Goal: Check status: Check status

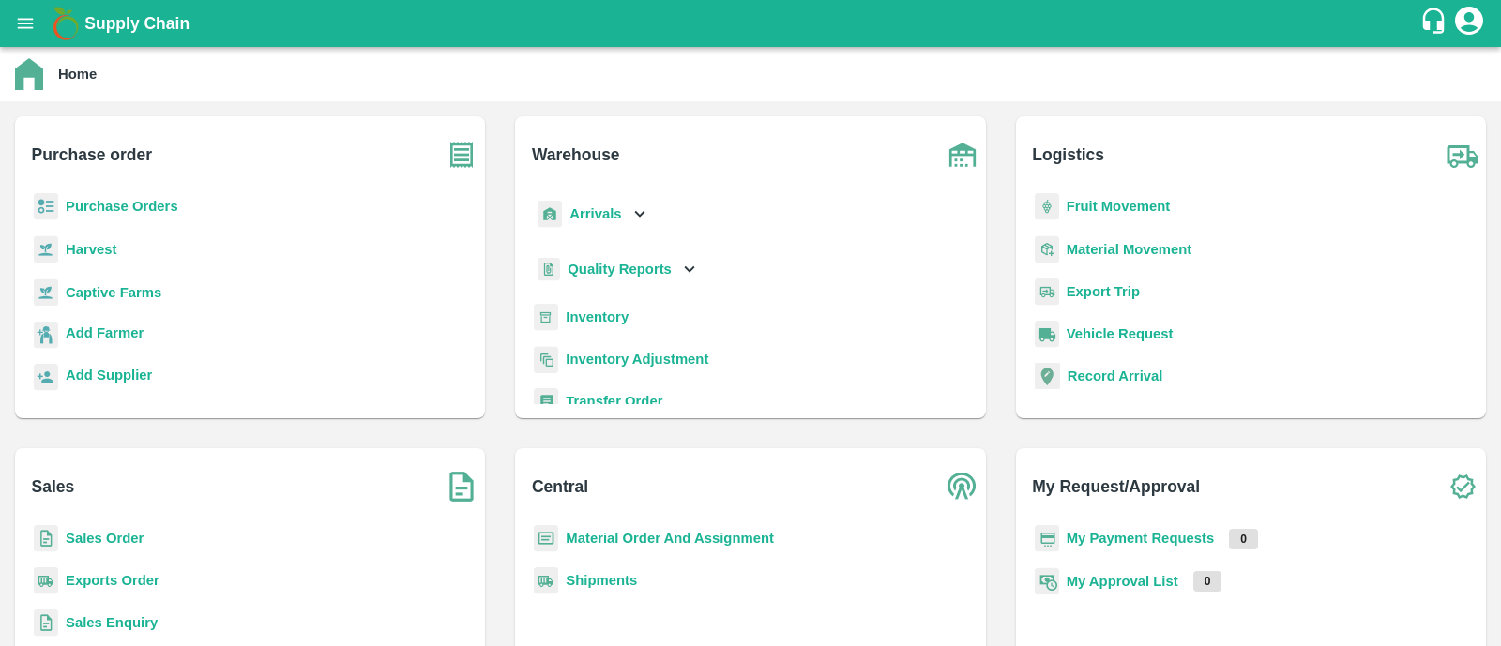
click at [114, 545] on b "Sales Order" at bounding box center [105, 538] width 78 height 15
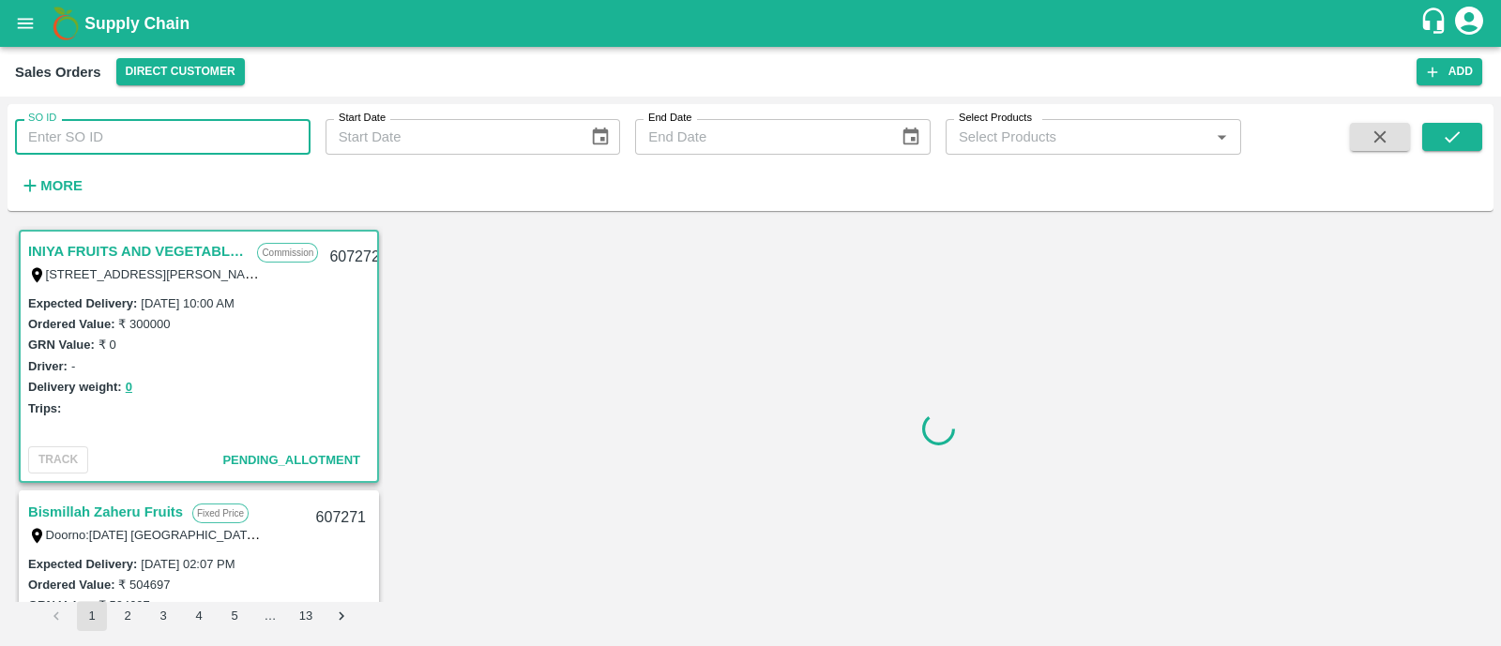
click at [190, 128] on input "SO ID" at bounding box center [162, 137] width 295 height 36
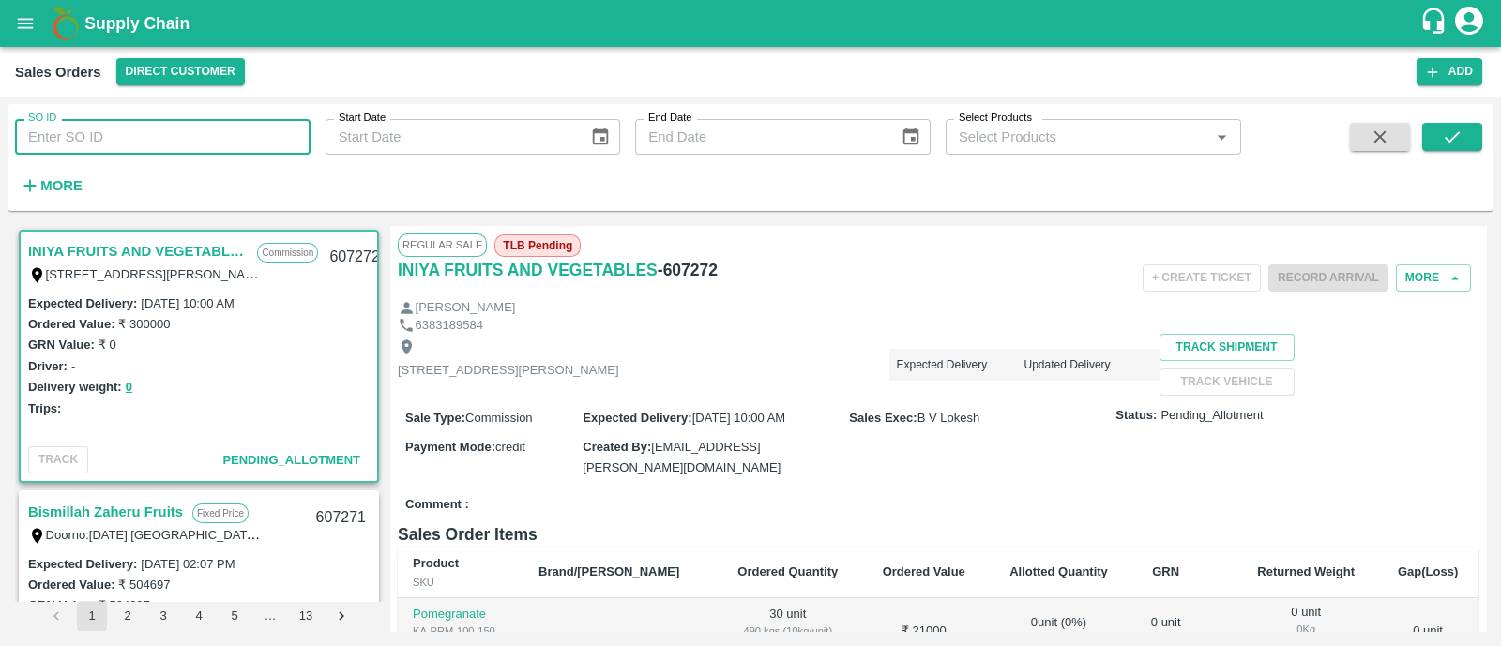
paste input "593561"
type input "593561"
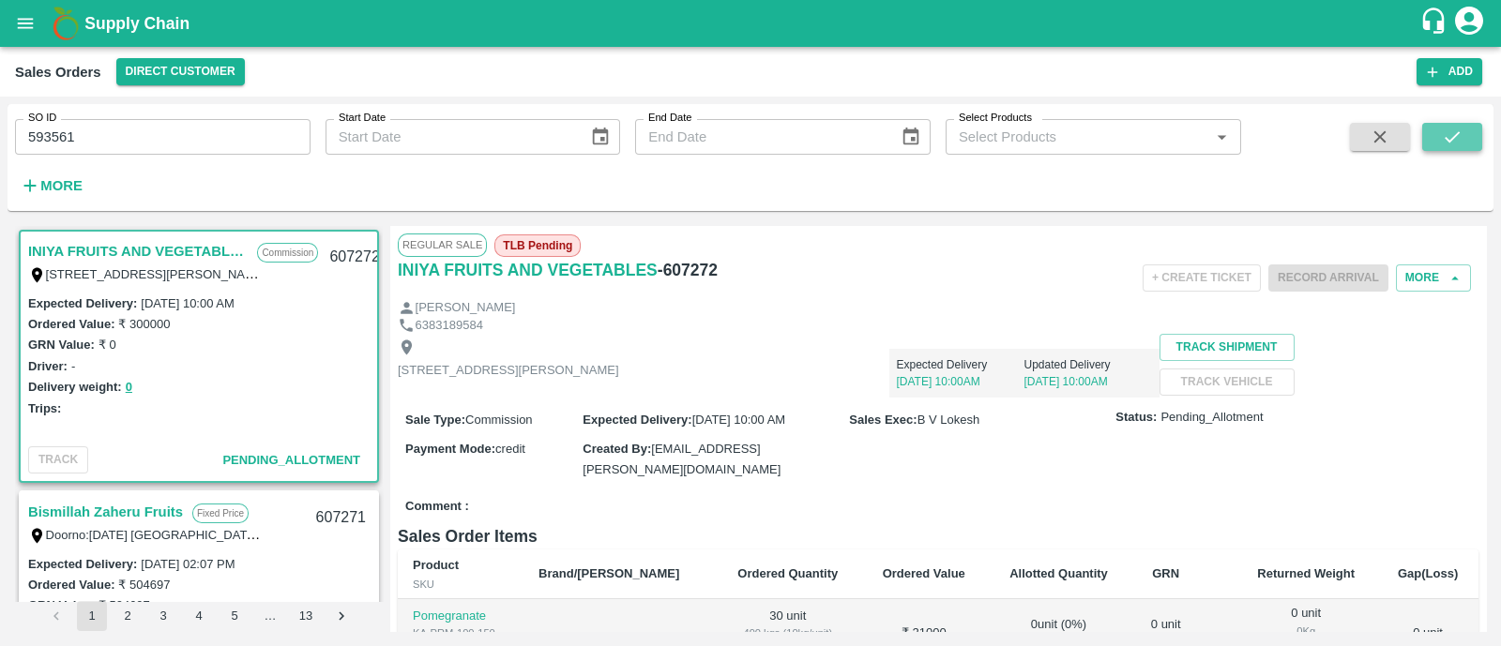
click at [1460, 136] on icon "submit" at bounding box center [1452, 137] width 21 height 21
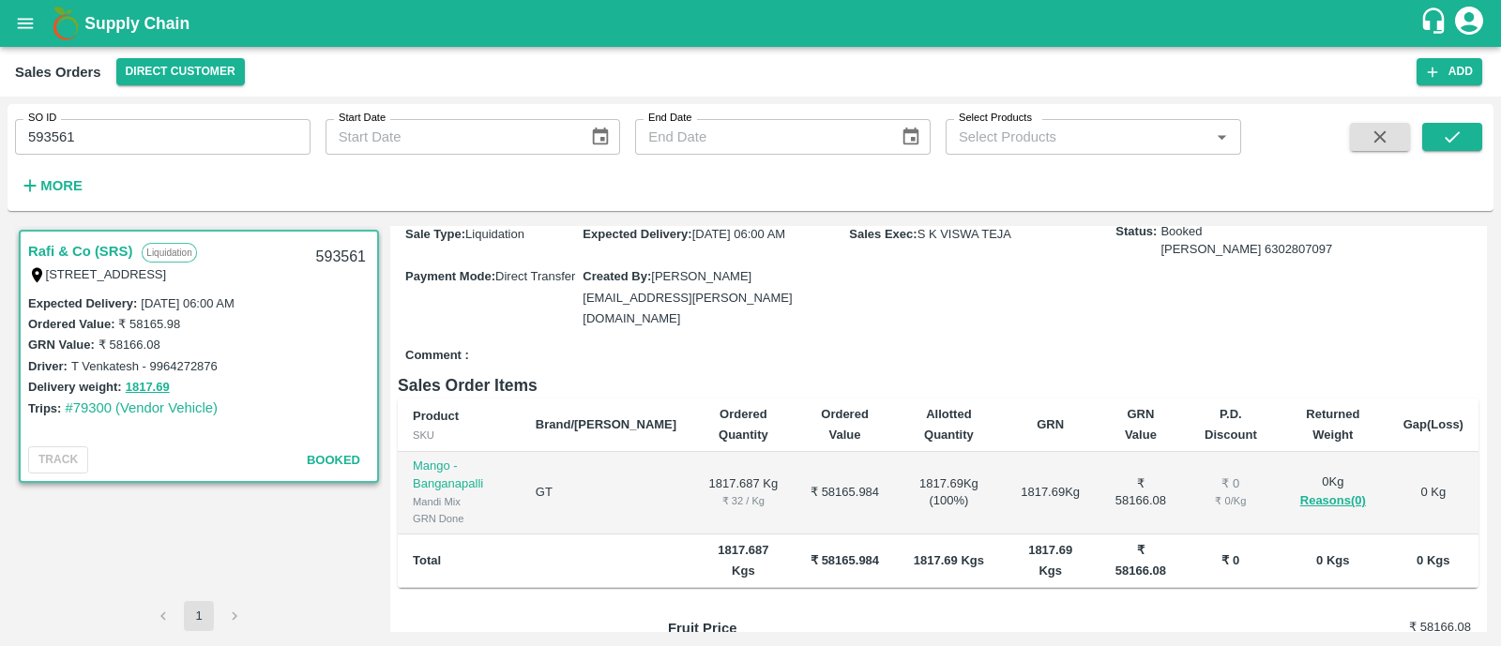
scroll to position [218, 0]
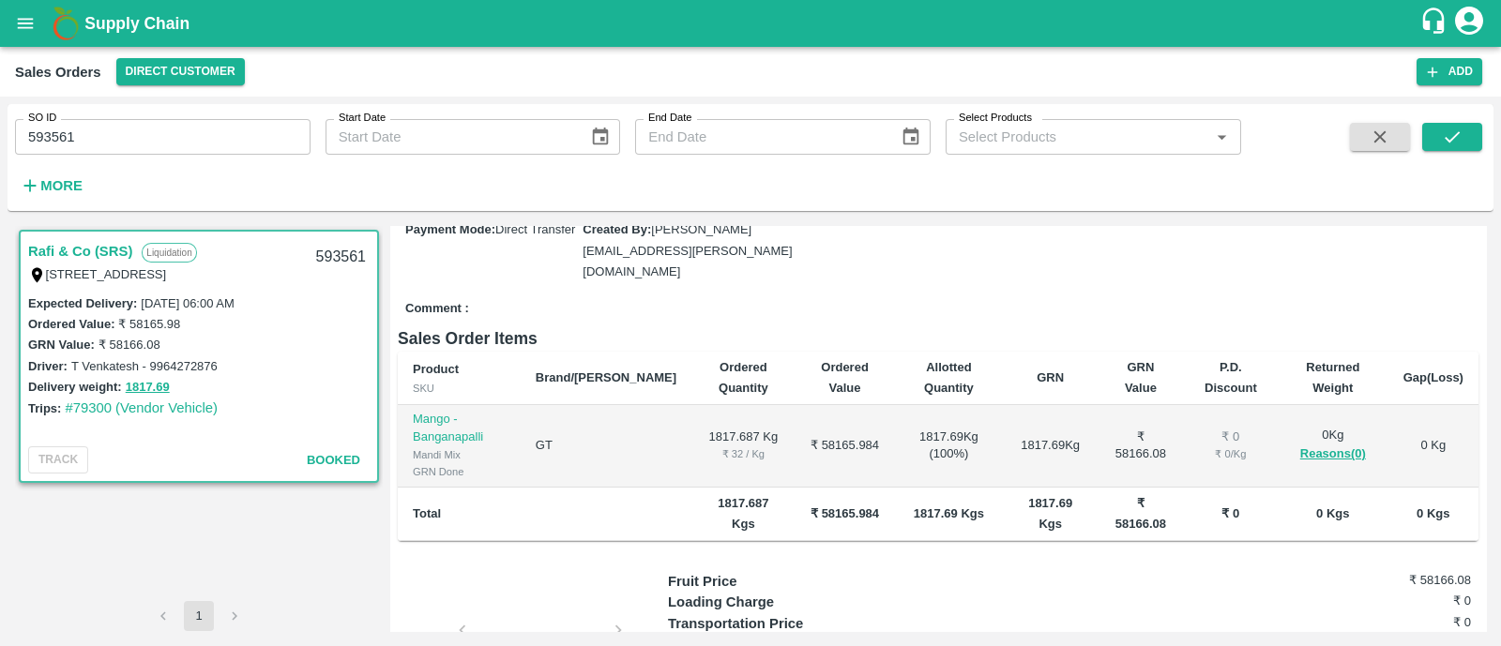
click at [1125, 531] on b "₹ 58166.08" at bounding box center [1140, 513] width 51 height 35
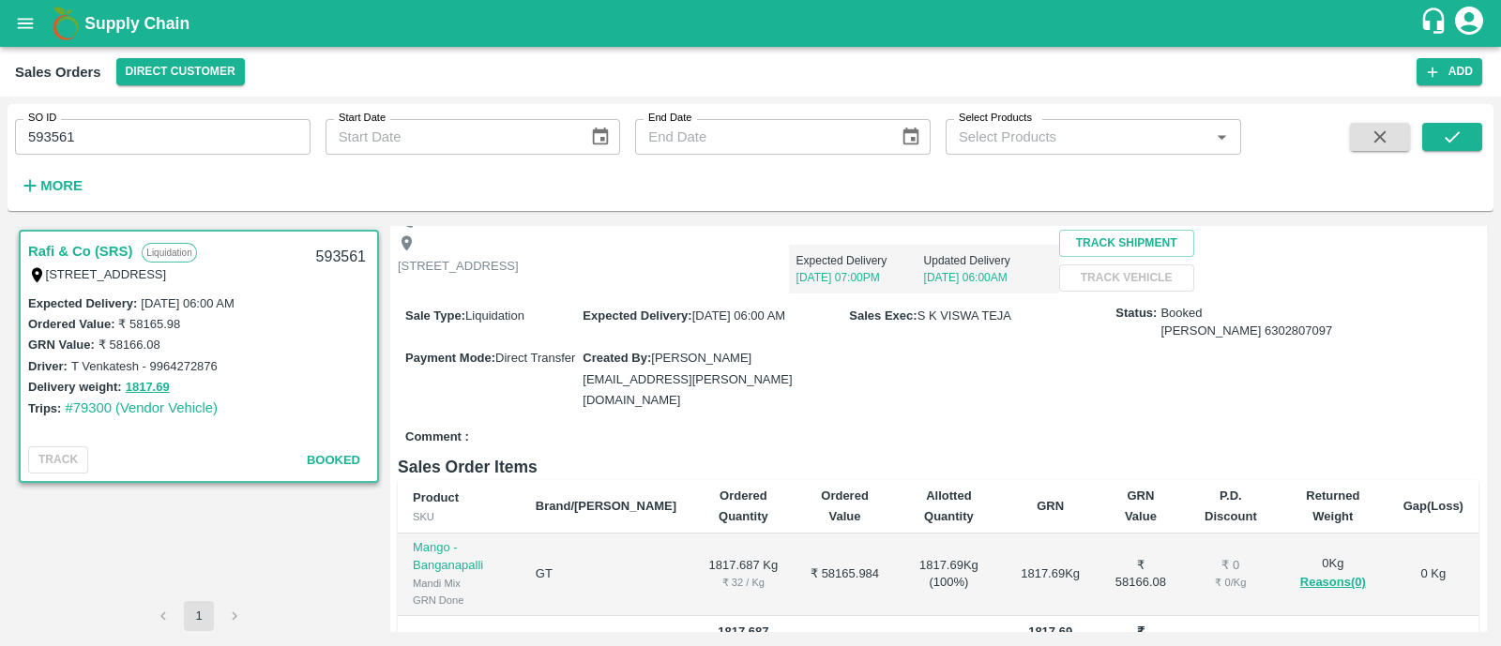
scroll to position [68, 0]
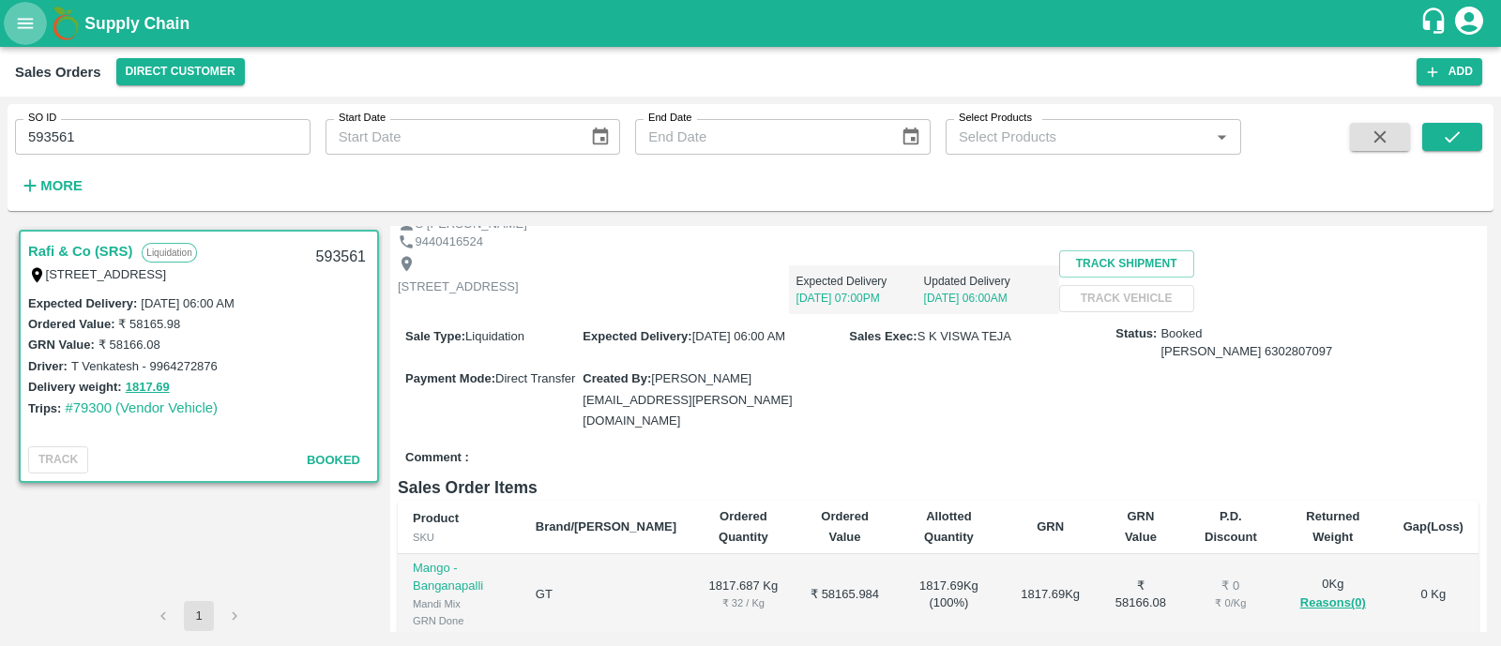
click at [23, 39] on button "open drawer" at bounding box center [25, 23] width 43 height 43
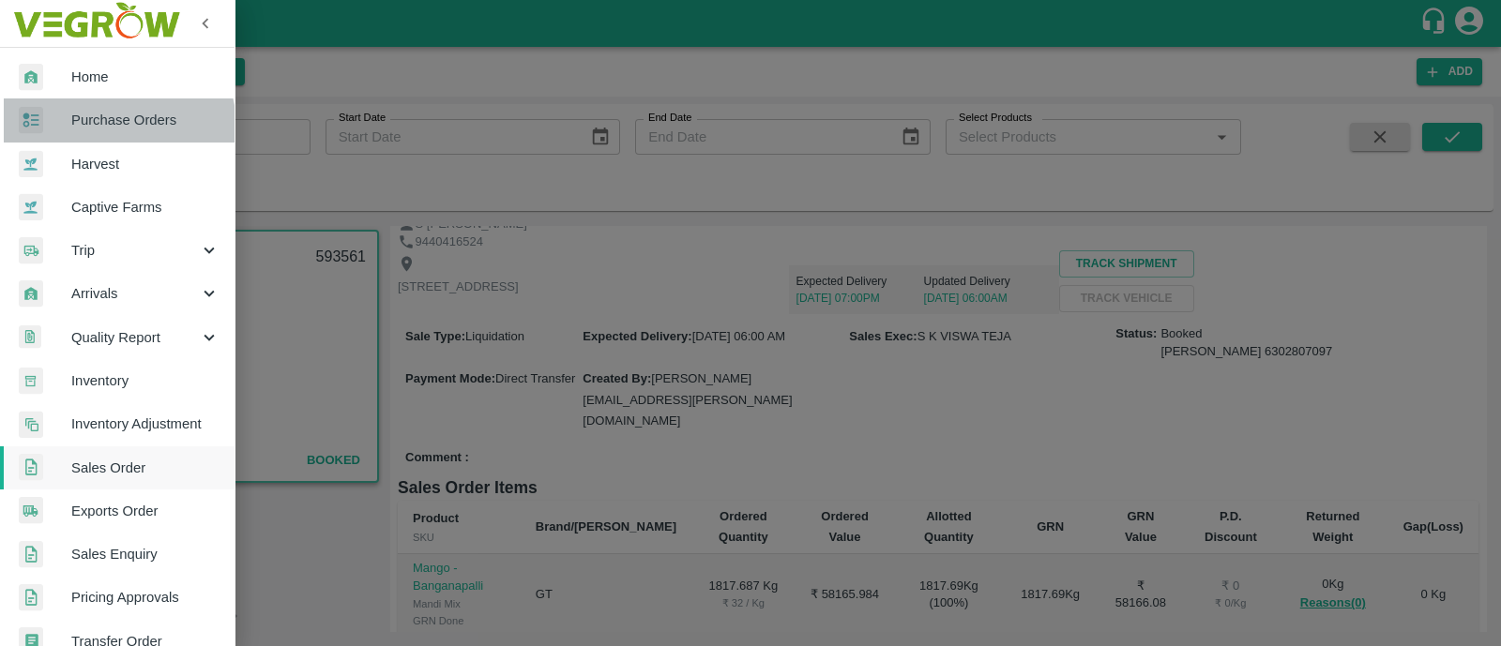
click at [99, 128] on span "Purchase Orders" at bounding box center [145, 120] width 148 height 21
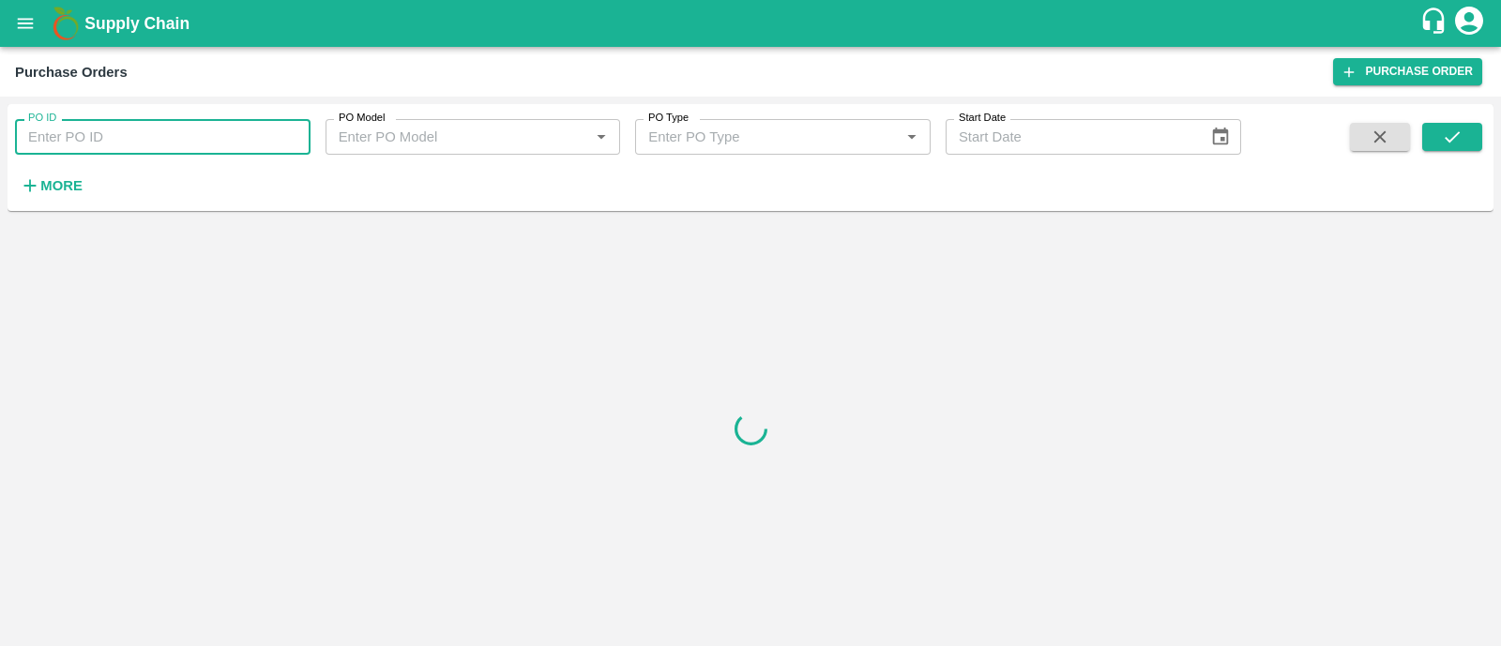
click at [195, 129] on input "PO ID" at bounding box center [162, 137] width 295 height 36
paste input "58166"
click at [1453, 141] on icon "submit" at bounding box center [1452, 137] width 21 height 21
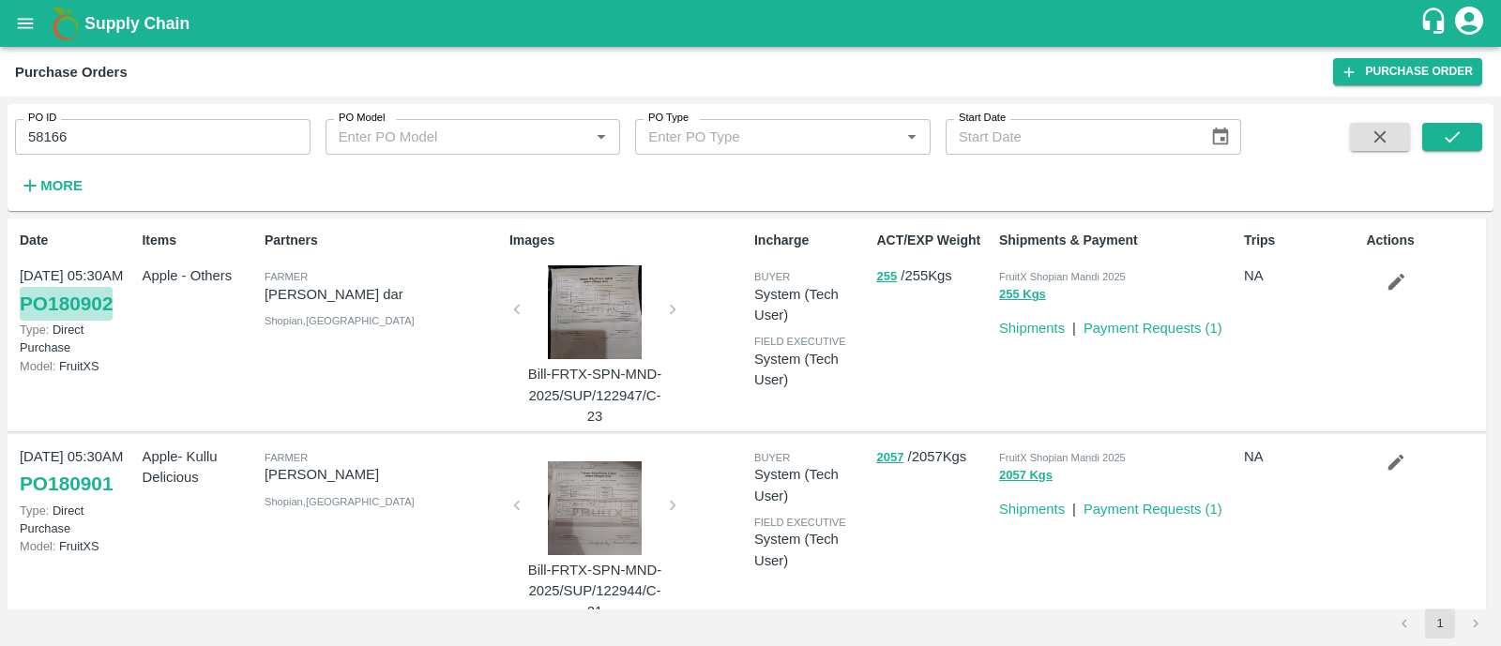
click at [54, 313] on link "PO 180902" at bounding box center [66, 304] width 93 height 34
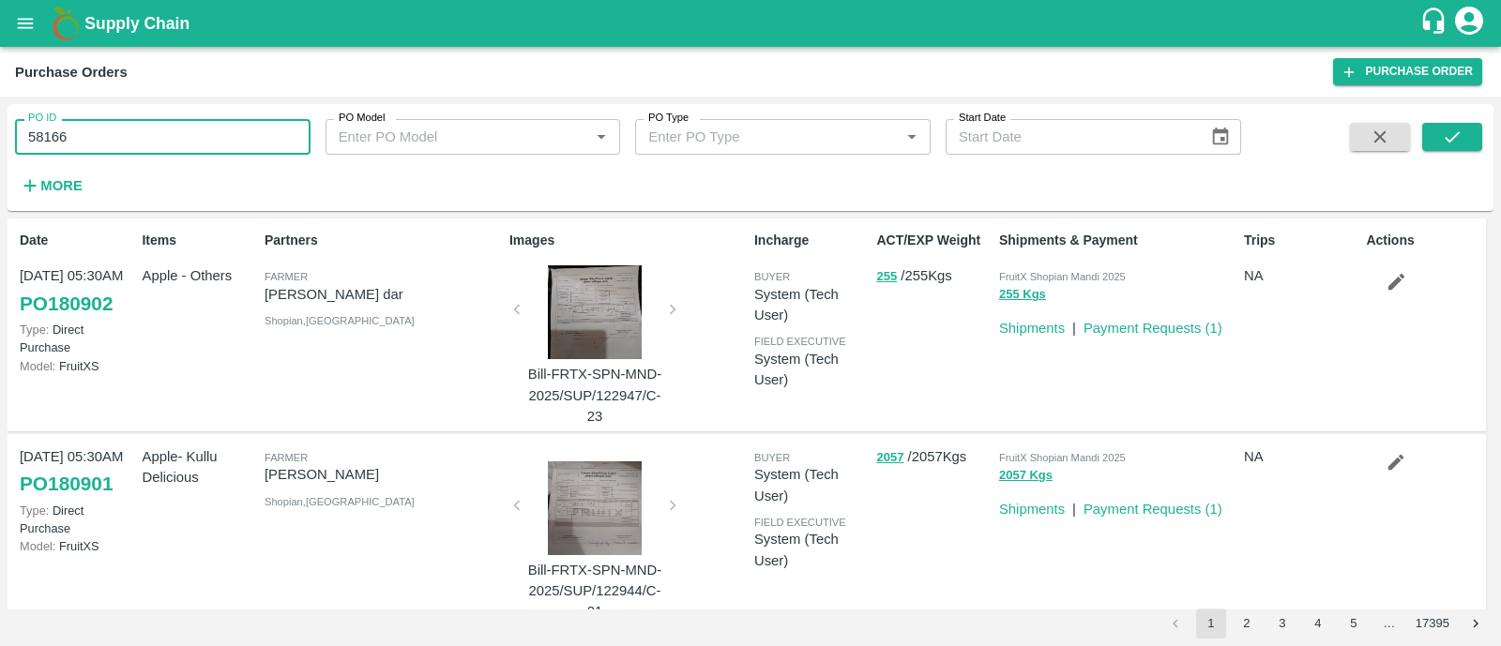
click at [69, 137] on input "58166" at bounding box center [162, 137] width 295 height 36
click at [1446, 132] on icon "submit" at bounding box center [1452, 137] width 21 height 21
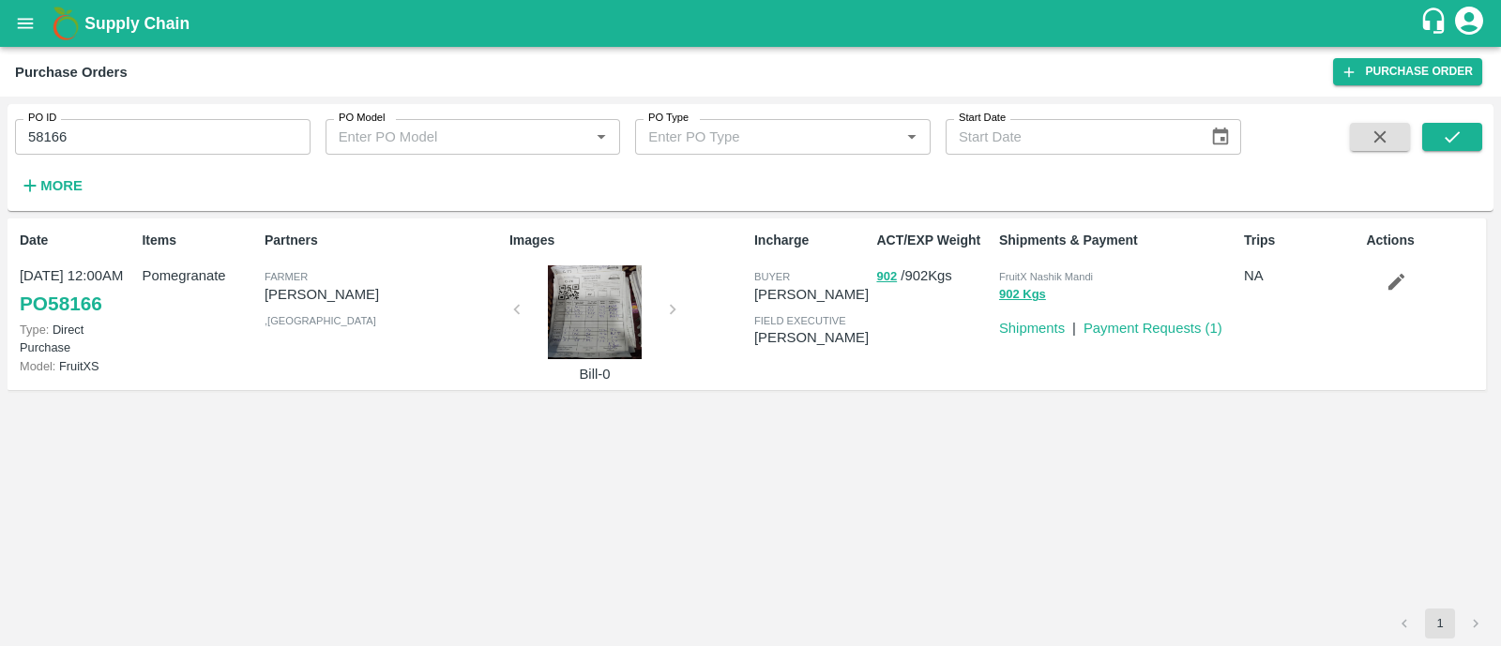
click at [429, 288] on p "[PERSON_NAME]" at bounding box center [383, 294] width 237 height 21
click at [81, 137] on input "58166" at bounding box center [162, 137] width 295 height 36
click at [73, 138] on input "58166" at bounding box center [162, 137] width 295 height 36
paste input "text"
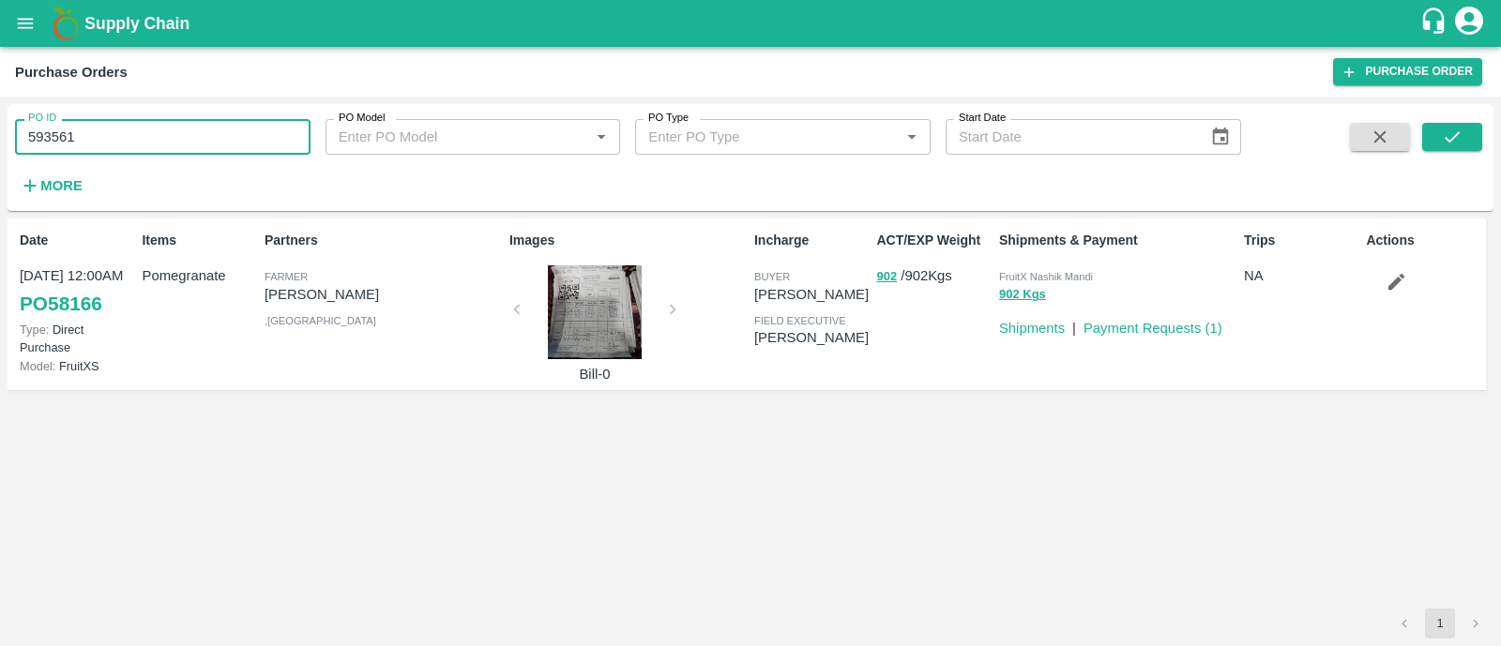
type input "593561"
click at [1464, 137] on button "submit" at bounding box center [1452, 137] width 60 height 28
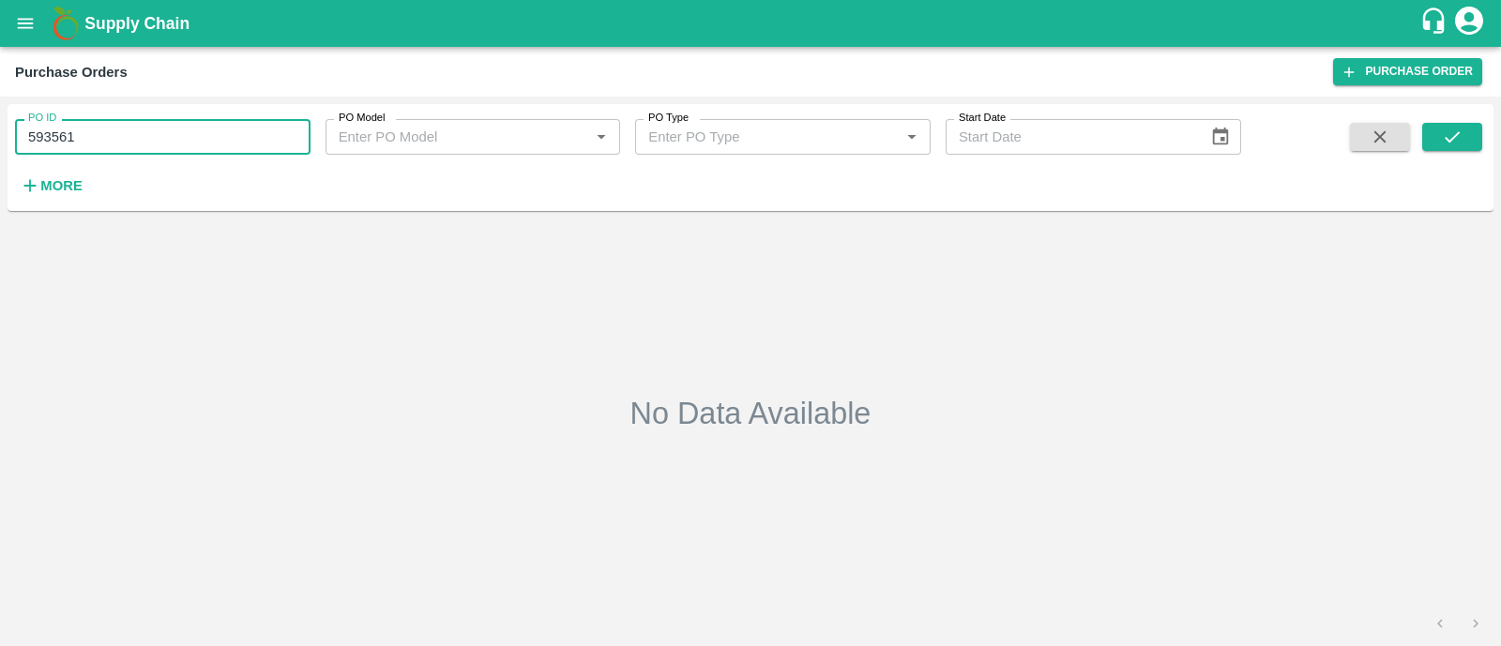
click at [95, 131] on input "593561" at bounding box center [162, 137] width 295 height 36
click at [19, 19] on icon "open drawer" at bounding box center [26, 23] width 16 height 10
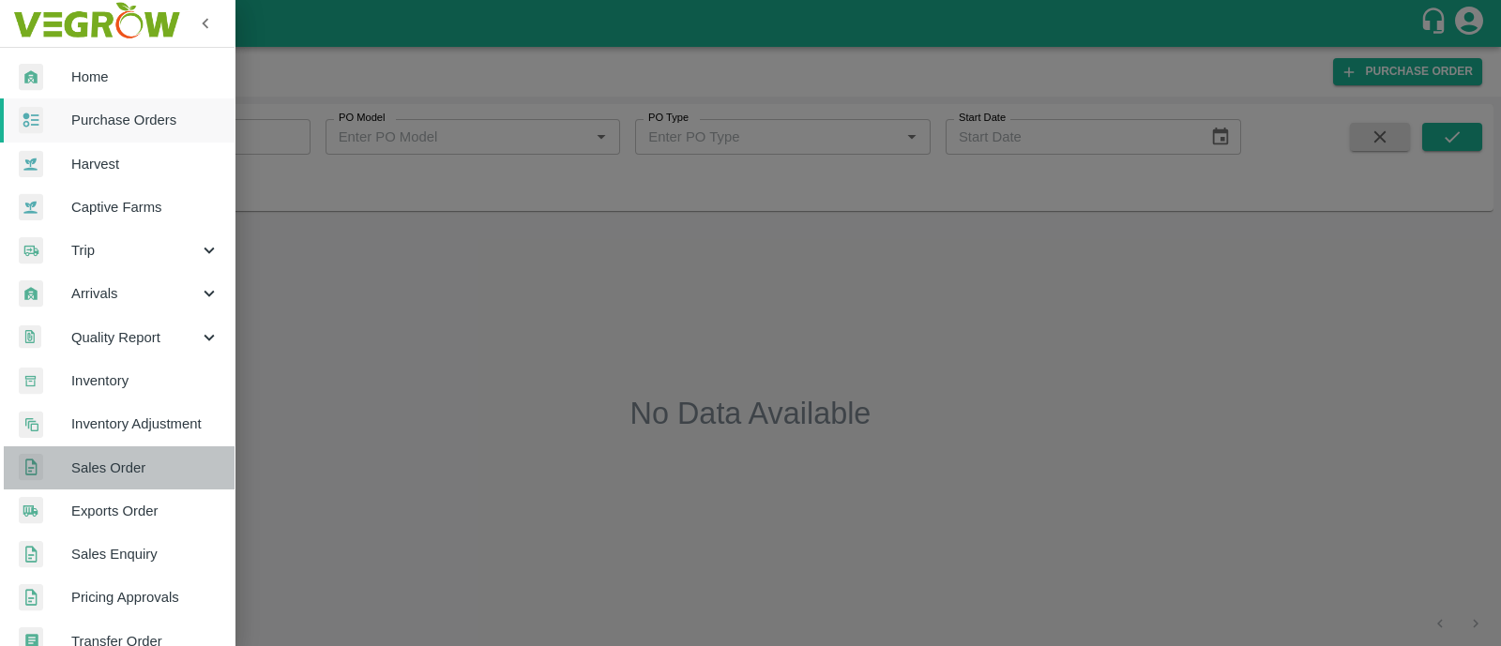
click at [131, 472] on span "Sales Order" at bounding box center [145, 468] width 148 height 21
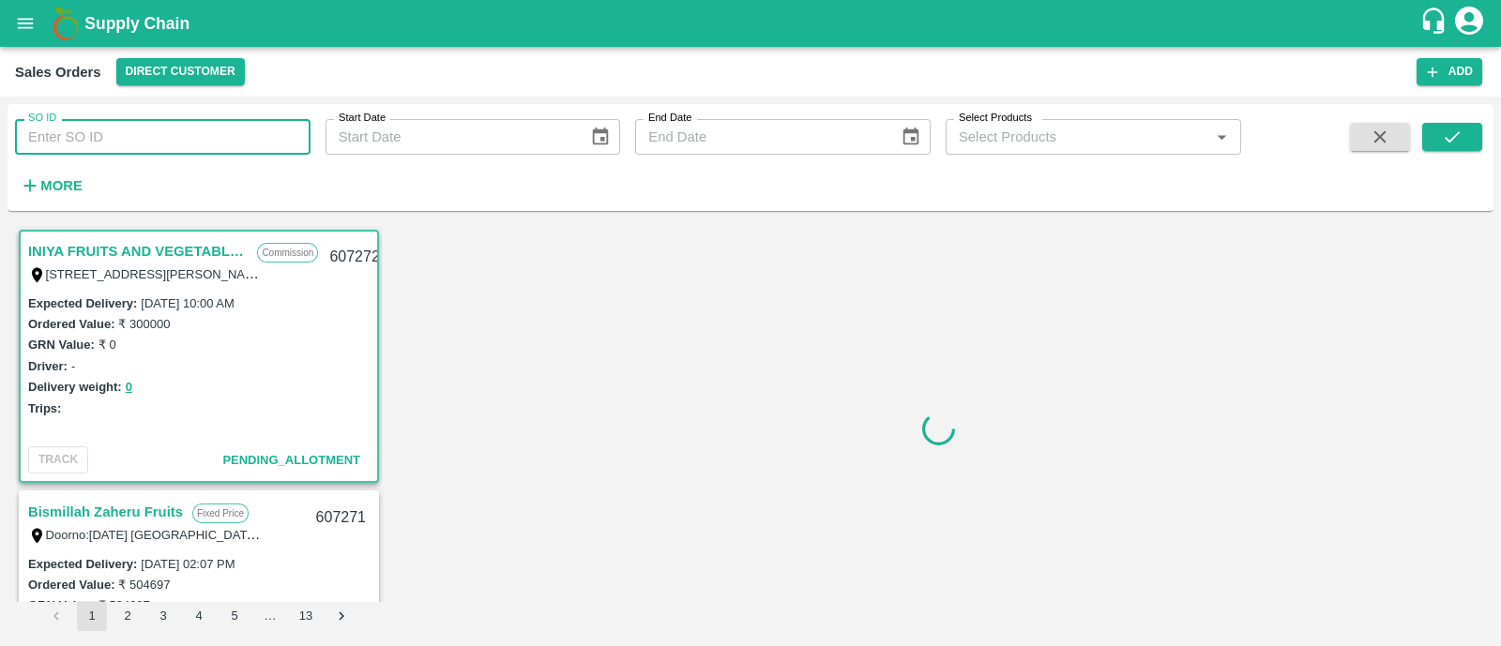
click at [202, 138] on input "SO ID" at bounding box center [162, 137] width 295 height 36
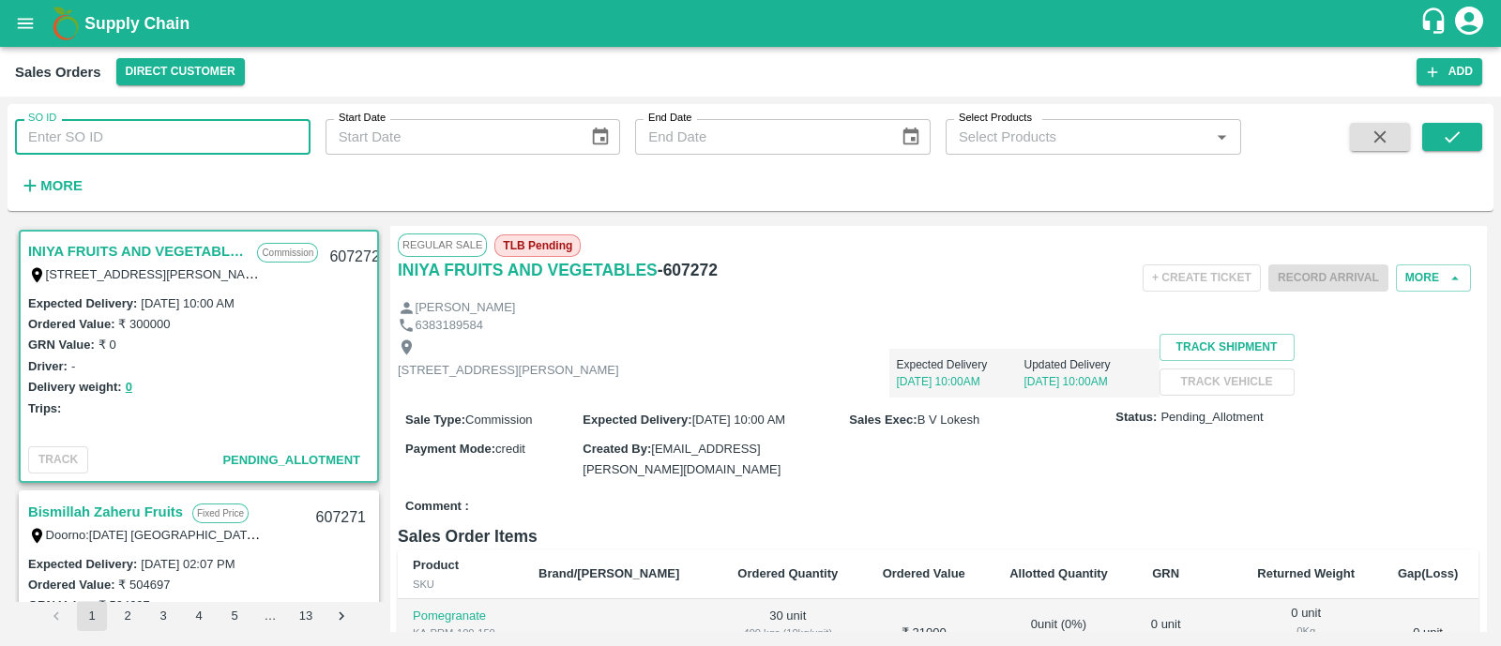
paste input "593561"
type input "593561"
click at [1450, 143] on icon "submit" at bounding box center [1452, 137] width 21 height 21
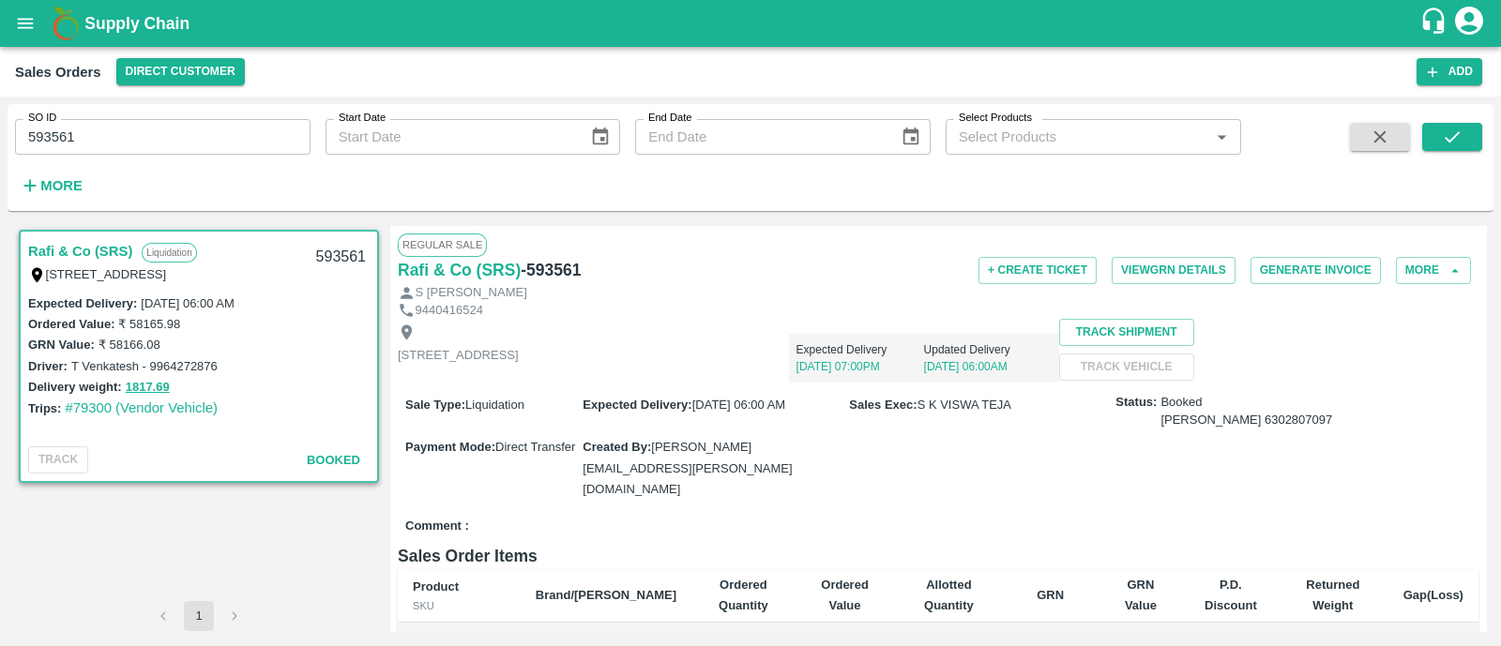
click at [330, 459] on span "Booked" at bounding box center [333, 460] width 53 height 14
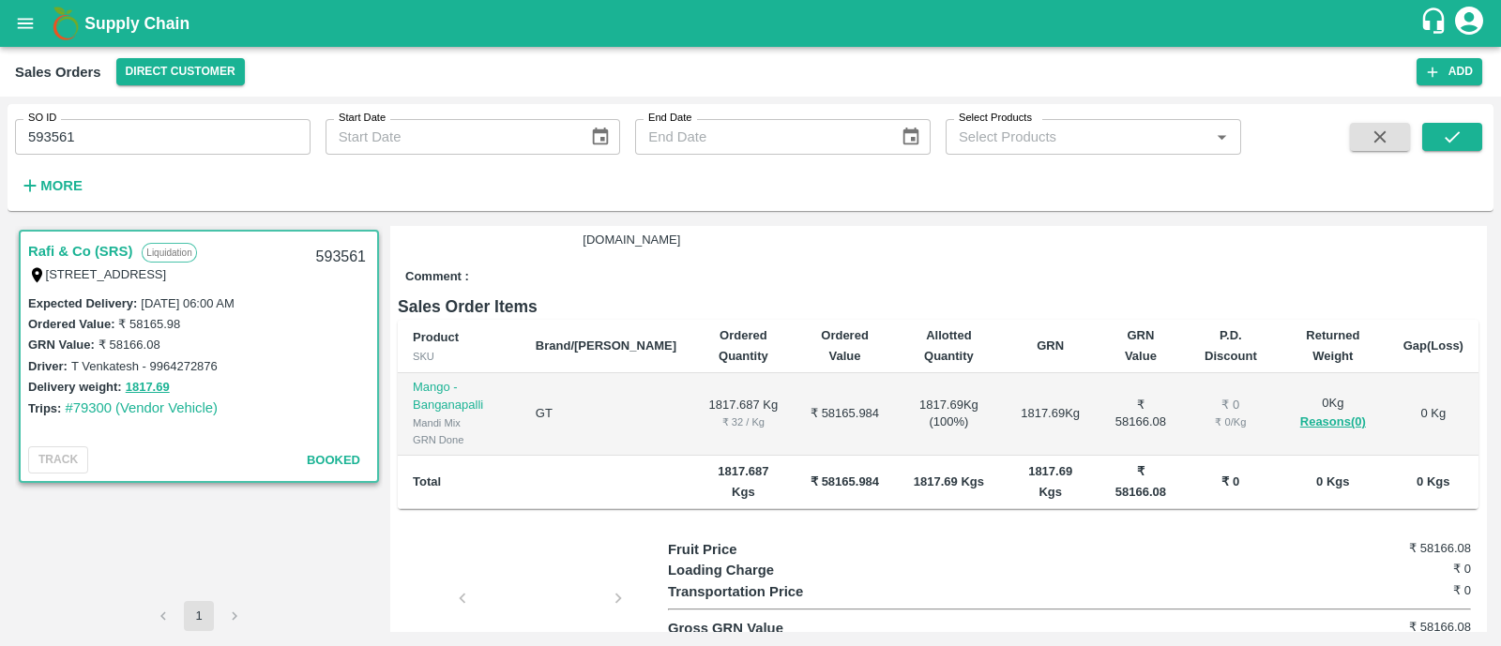
scroll to position [250, 0]
